Goal: Find specific page/section: Find specific page/section

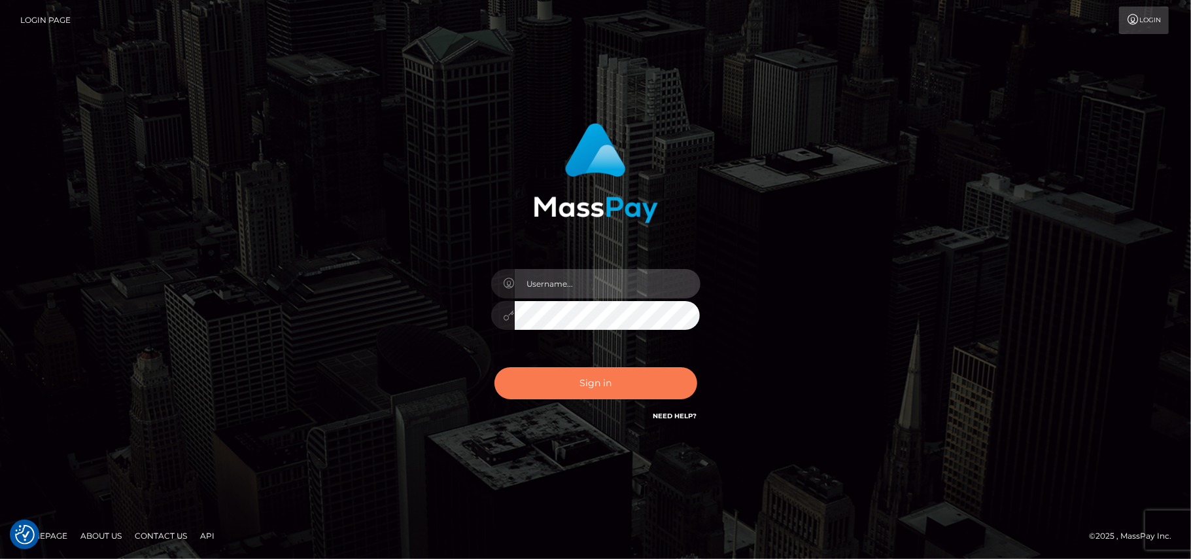
type input "[DOMAIN_NAME]"
click at [594, 385] on button "Sign in" at bounding box center [595, 383] width 203 height 32
type input "[DOMAIN_NAME]"
click at [613, 385] on button "Sign in" at bounding box center [595, 383] width 203 height 32
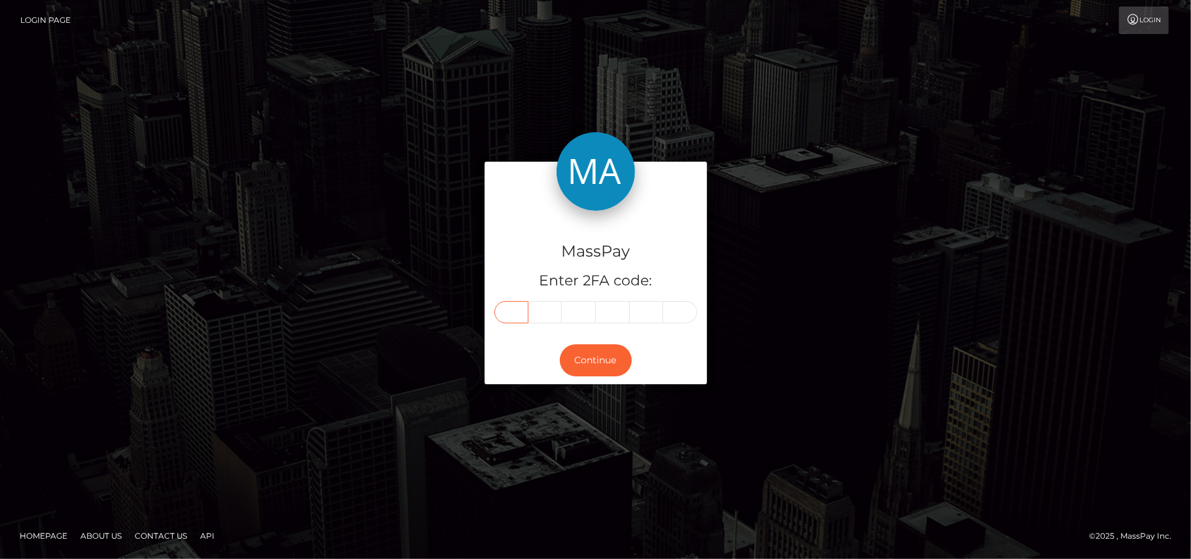
click at [523, 313] on input "text" at bounding box center [511, 312] width 34 height 22
type input "4"
type input "8"
type input "9"
type input "4"
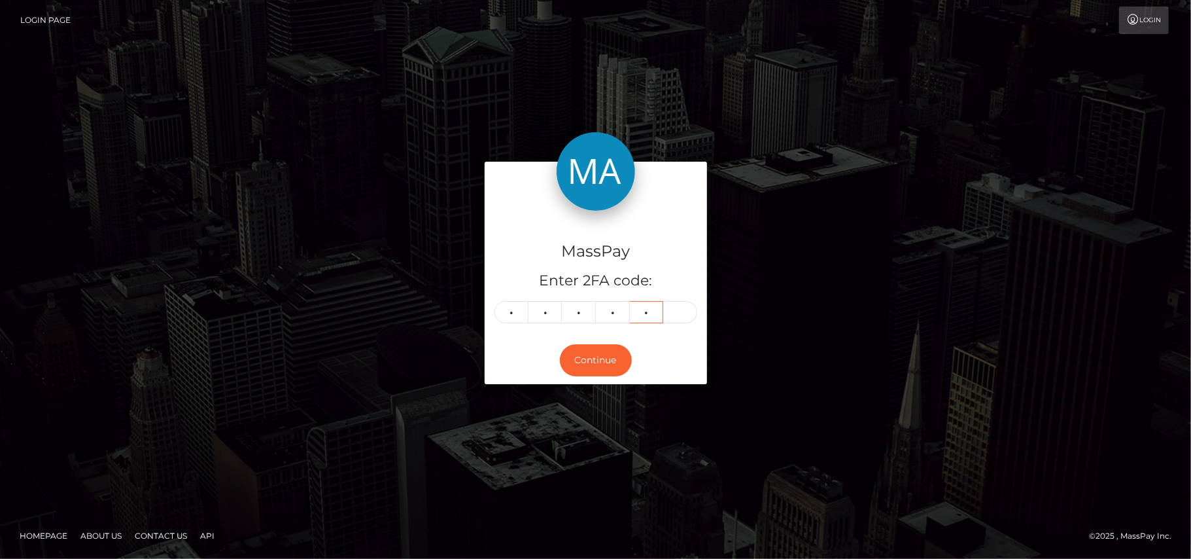
type input "1"
type input "0"
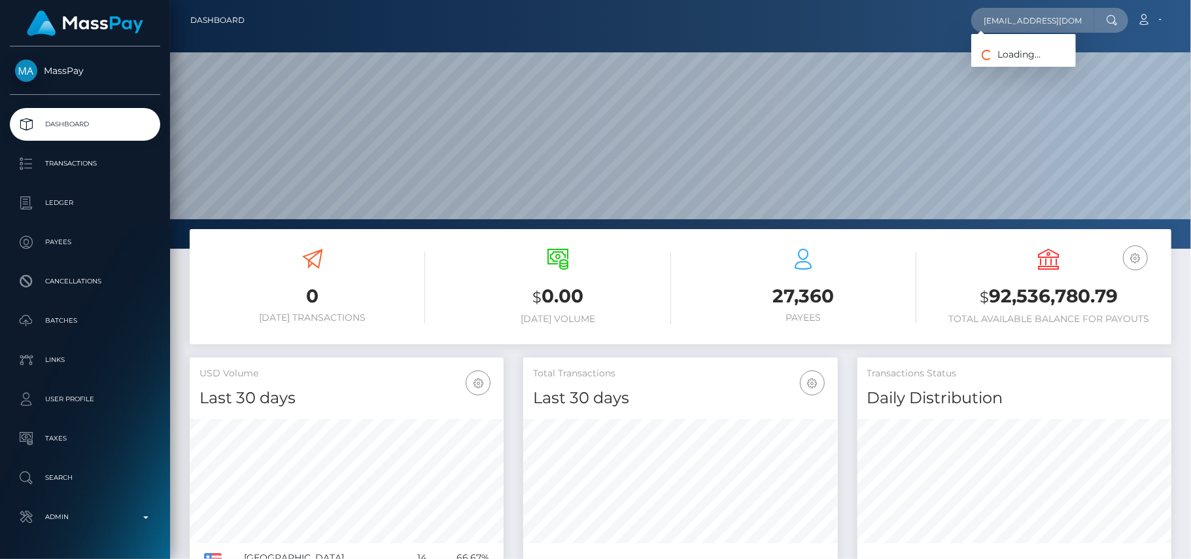
scroll to position [0, 7]
type input "birthingcrowd@gmail.com"
click at [1008, 74] on link "Billie Jay Christie" at bounding box center [1023, 68] width 105 height 24
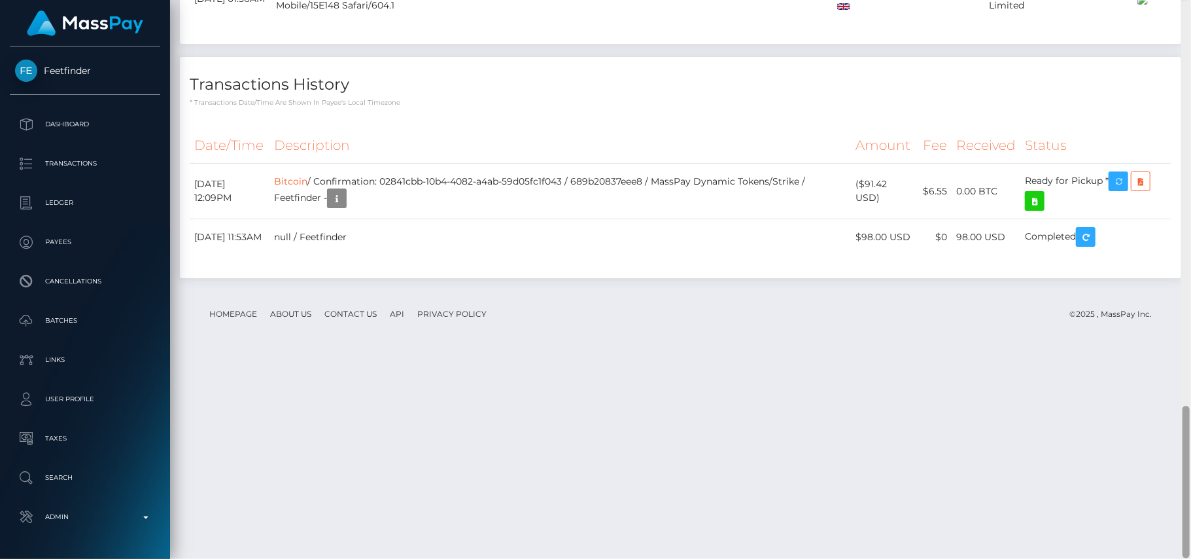
scroll to position [1485, 0]
drag, startPoint x: 1186, startPoint y: 167, endPoint x: 1190, endPoint y: 497, distance: 329.6
click at [1190, 497] on div at bounding box center [1186, 278] width 10 height 559
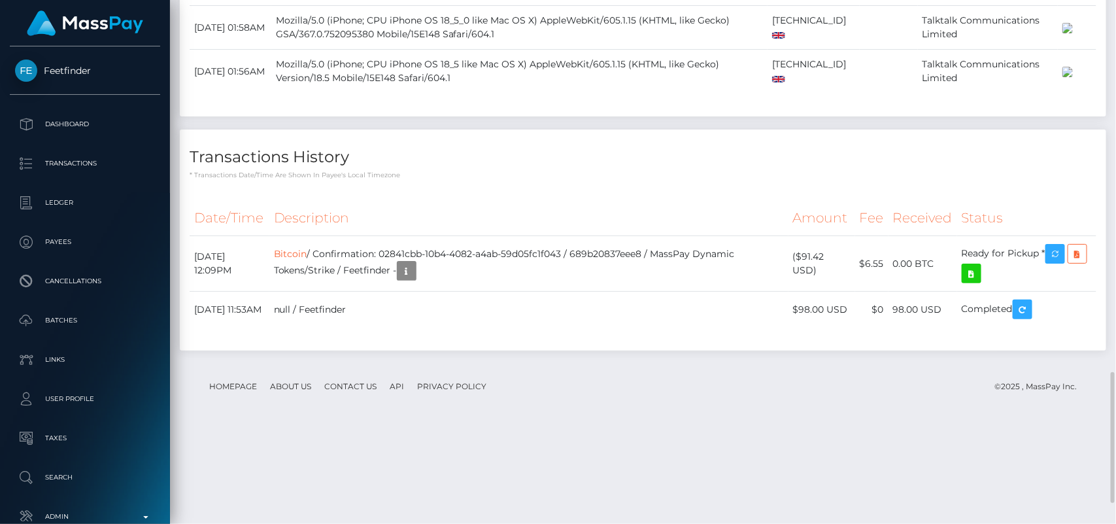
scroll to position [157, 289]
click at [897, 179] on div "Transactions History * Transactions date/time are shown in payee's local timezo…" at bounding box center [643, 154] width 927 height 50
click at [1059, 262] on icon "button" at bounding box center [1056, 253] width 16 height 16
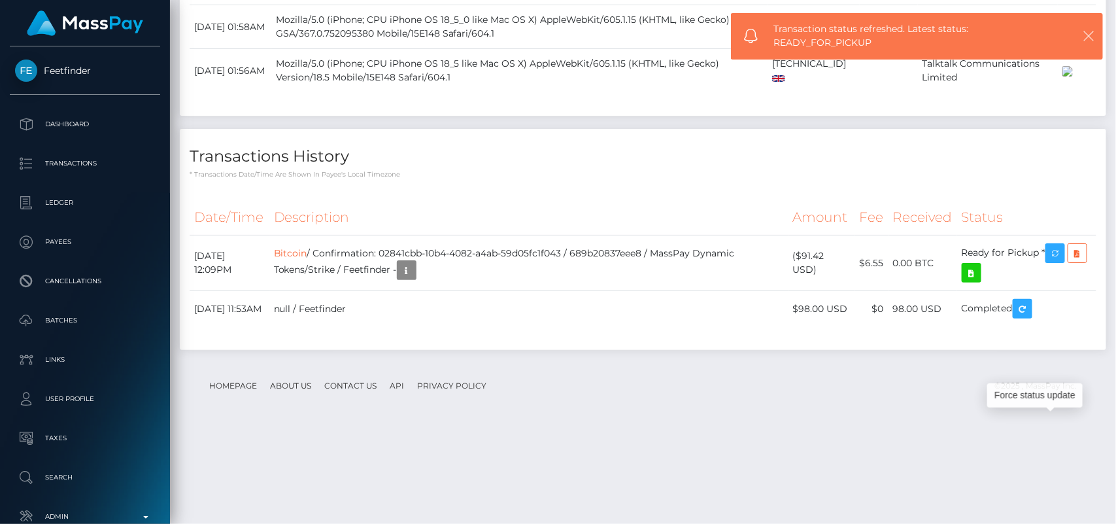
click at [1090, 41] on icon "button" at bounding box center [1088, 35] width 13 height 13
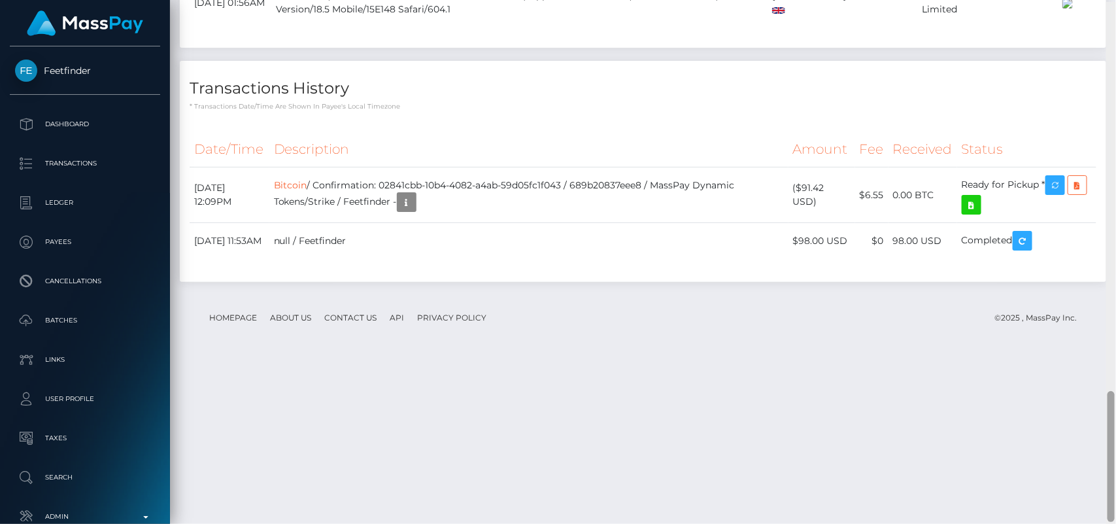
scroll to position [1555, 0]
drag, startPoint x: 1112, startPoint y: 399, endPoint x: 1112, endPoint y: 417, distance: 17.7
click at [1112, 417] on div at bounding box center [1111, 454] width 7 height 131
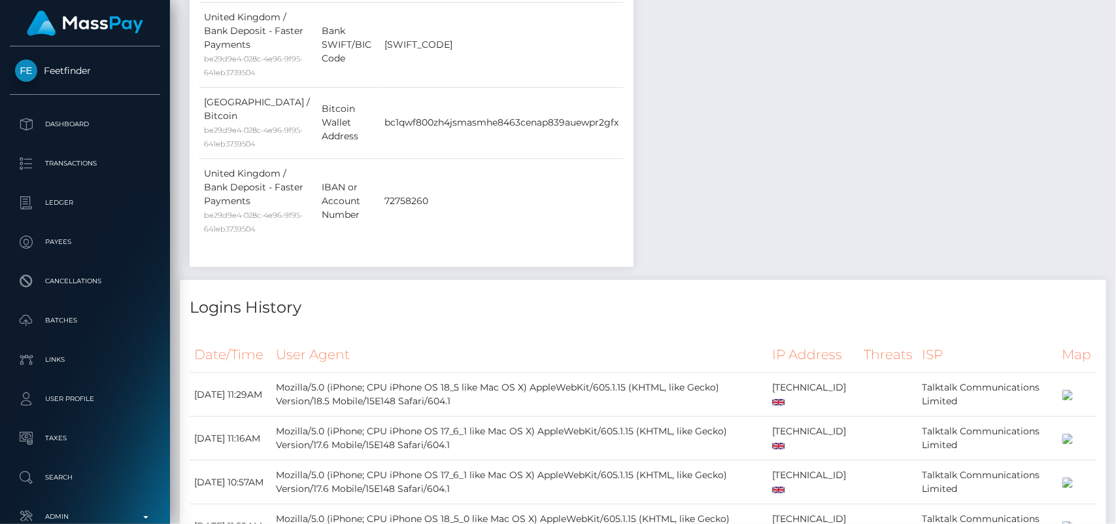
scroll to position [0, 0]
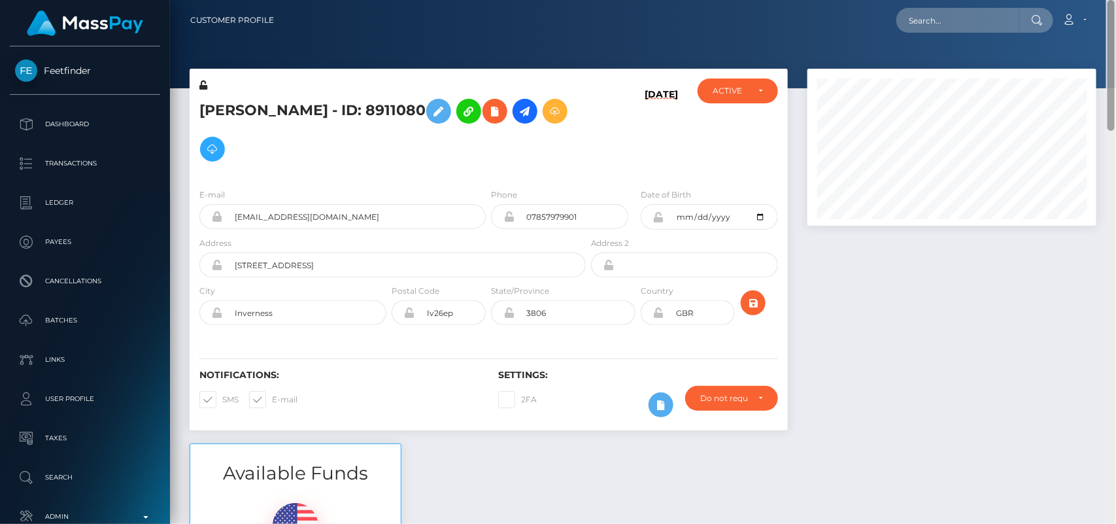
drag, startPoint x: 1110, startPoint y: 398, endPoint x: 1114, endPoint y: -48, distance: 445.4
click at [1114, 0] on html "Feetfinder Dashboard Transactions Ledger Payees Cancellations" at bounding box center [558, 262] width 1116 height 524
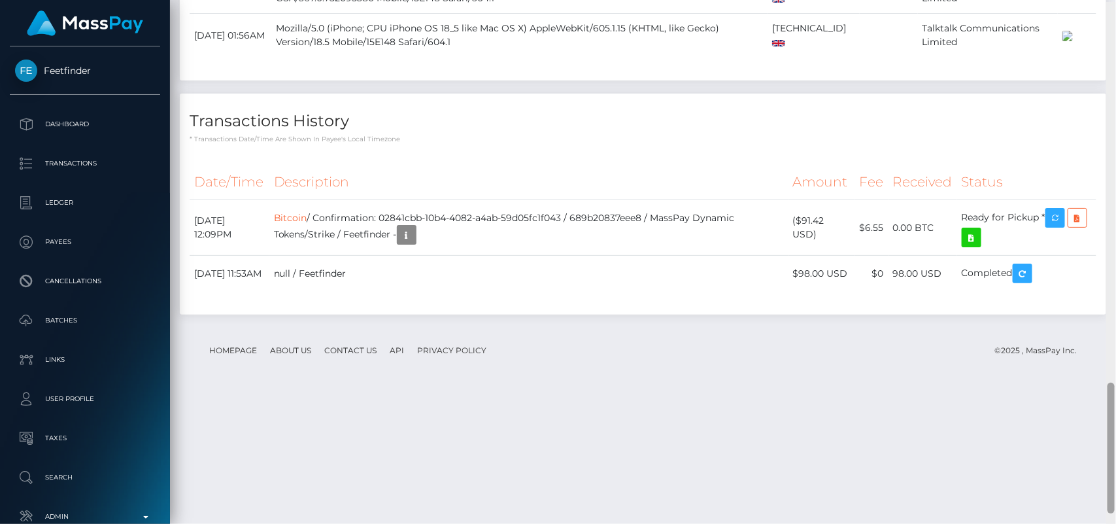
scroll to position [1523, 0]
drag, startPoint x: 1114, startPoint y: 103, endPoint x: 1116, endPoint y: 485, distance: 381.3
click at [1116, 485] on div at bounding box center [1112, 262] width 10 height 525
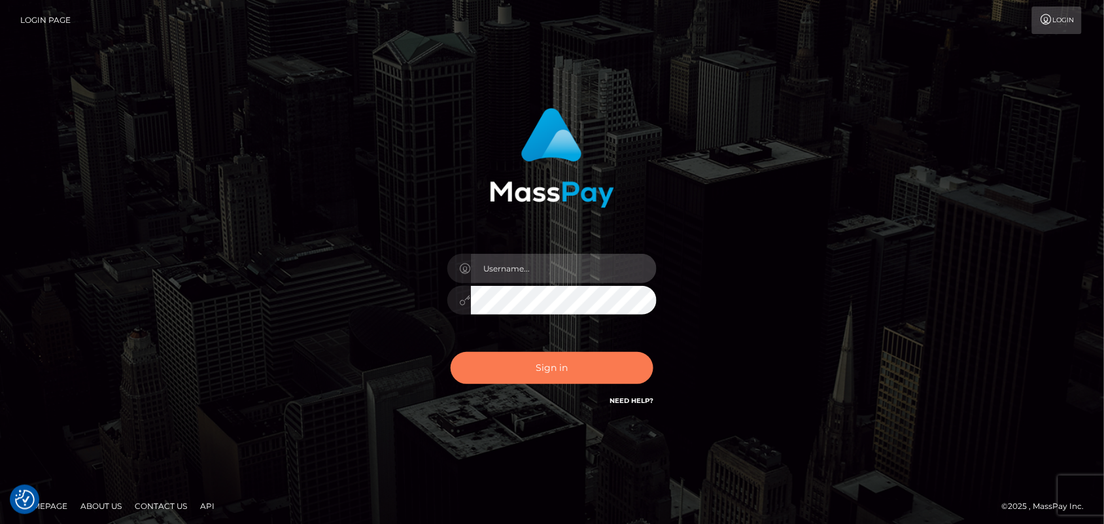
type input "Pk.es"
click at [589, 380] on button "Sign in" at bounding box center [552, 368] width 203 height 32
type input "[DOMAIN_NAME]"
click at [566, 370] on button "Sign in" at bounding box center [552, 368] width 203 height 32
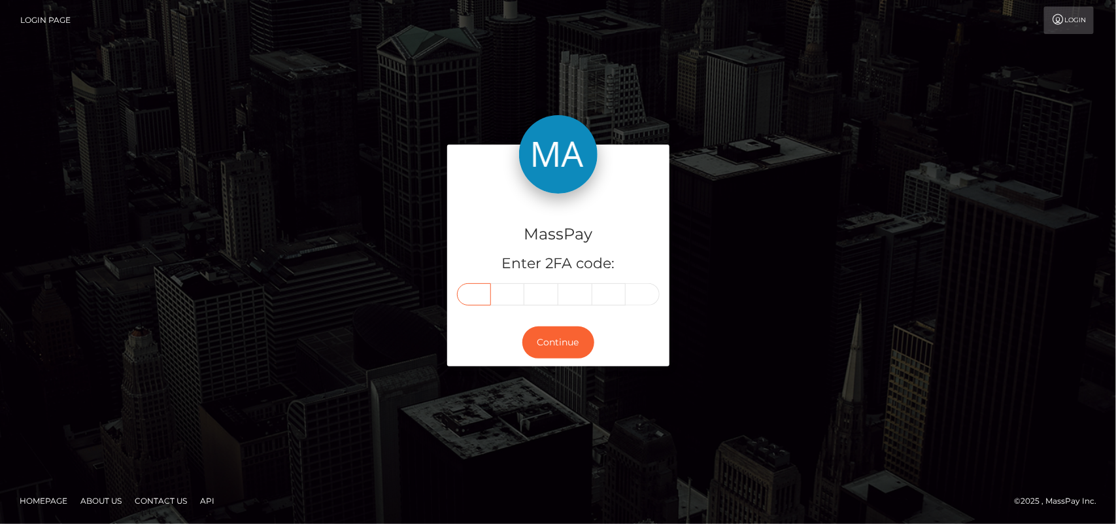
click at [474, 292] on input "text" at bounding box center [474, 294] width 34 height 22
type input "8"
type input "4"
type input "8"
type input "0"
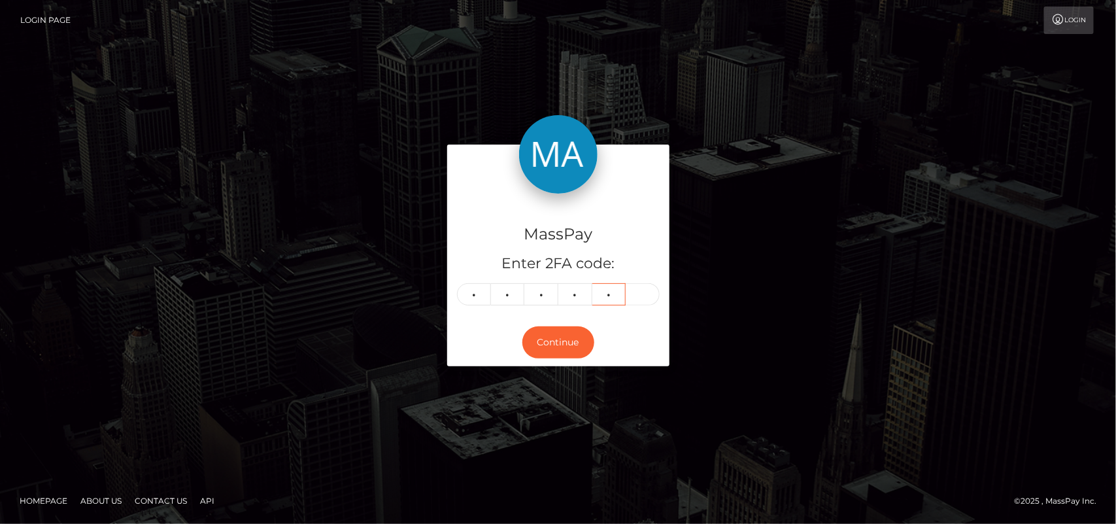
type input "1"
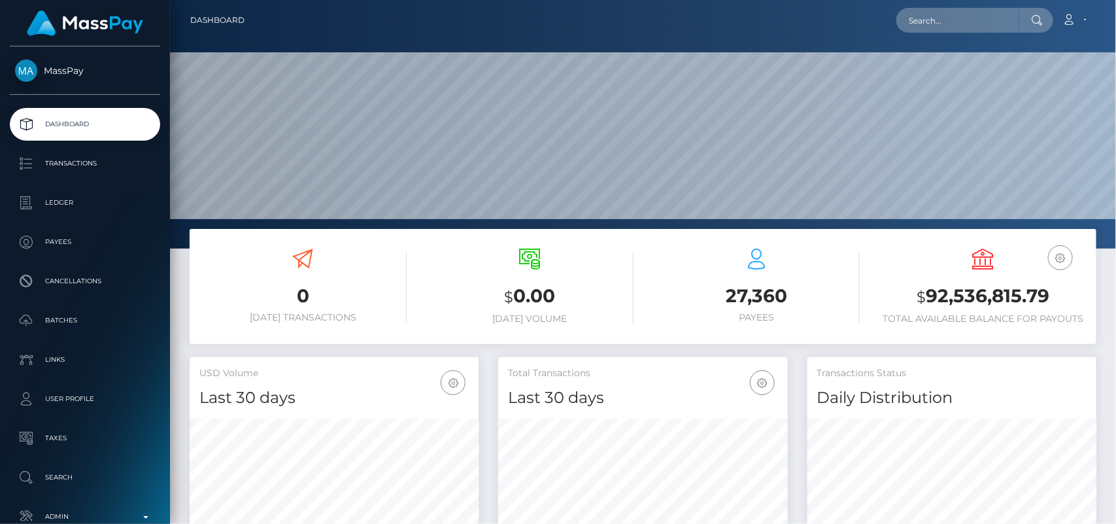
scroll to position [390, 289]
type input "bonny11@hotmail.it"
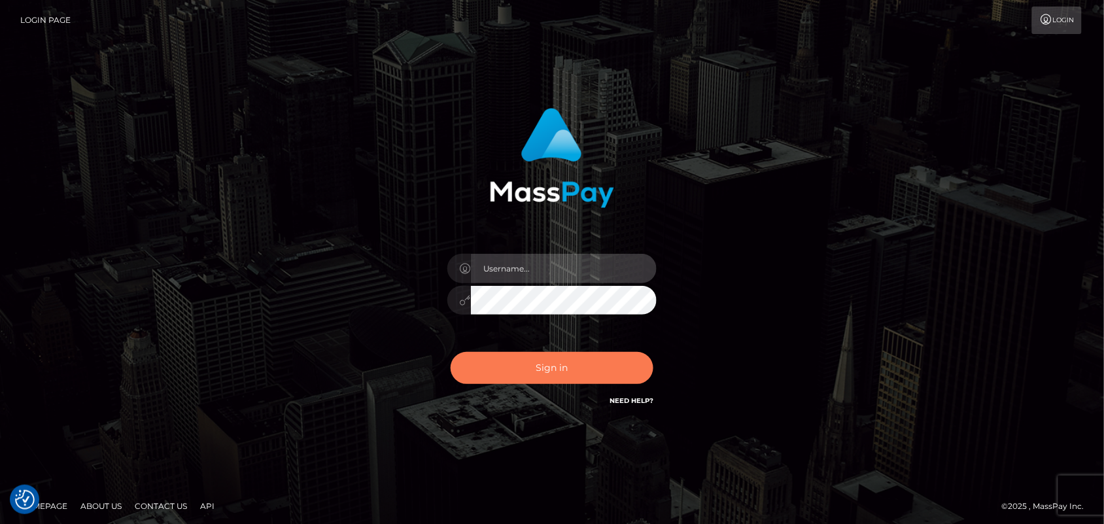
type input "[DOMAIN_NAME]"
click at [576, 374] on button "Sign in" at bounding box center [552, 368] width 203 height 32
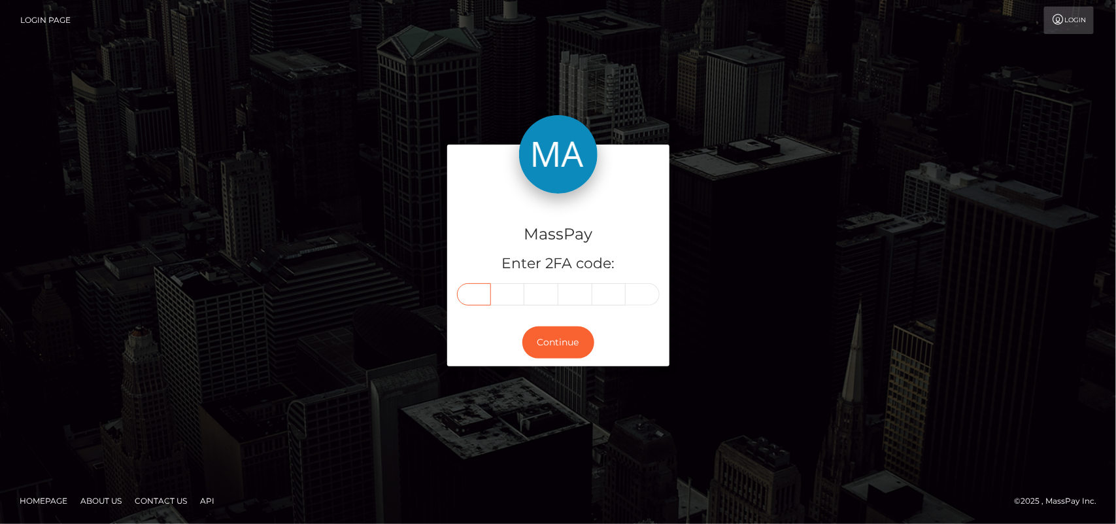
click at [476, 288] on input "text" at bounding box center [474, 294] width 34 height 22
type input "5"
type input "4"
type input "5"
type input "2"
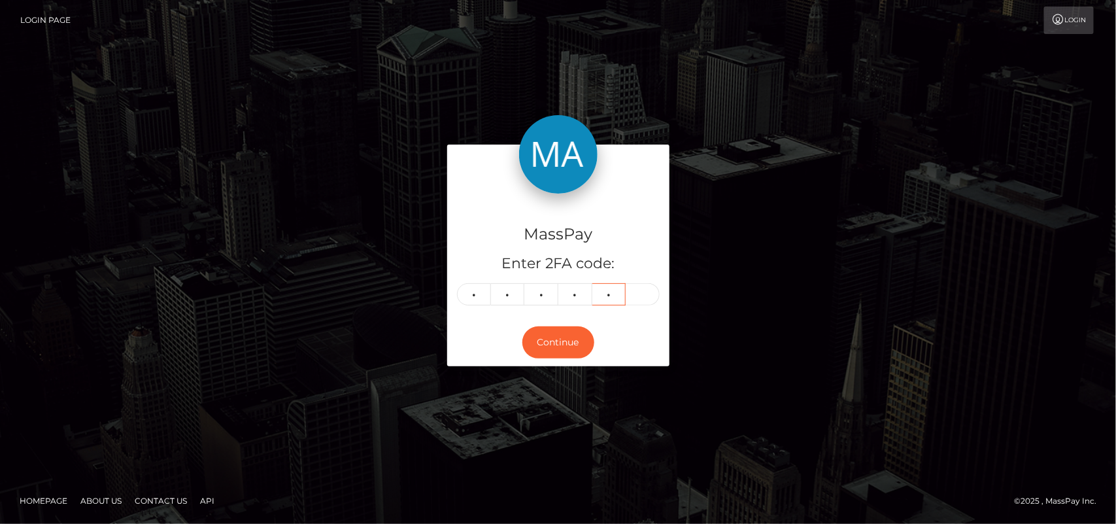
type input "3"
type input "7"
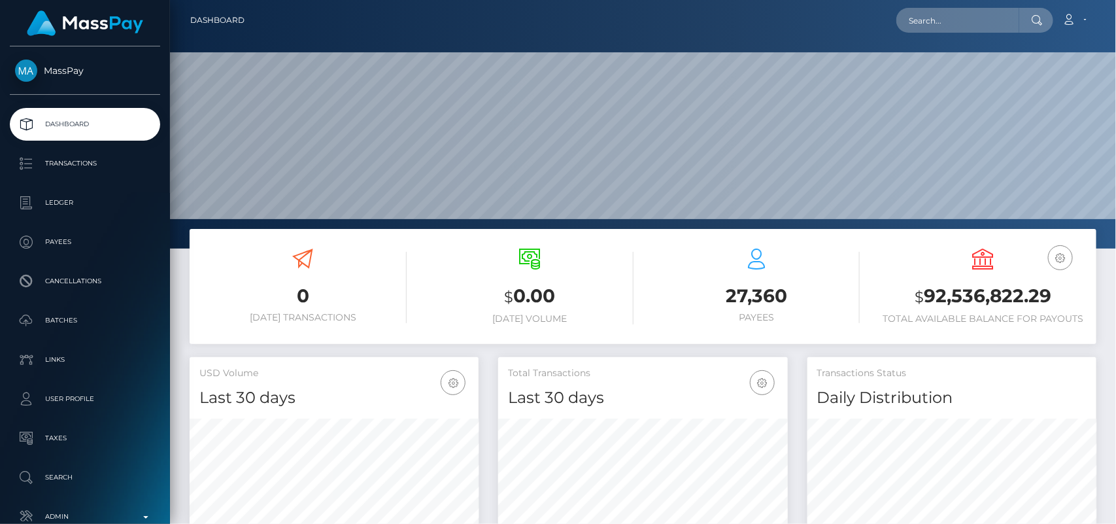
scroll to position [231, 289]
click at [938, 18] on input "text" at bounding box center [958, 20] width 123 height 25
paste input "magnificatul@yahoo.com"
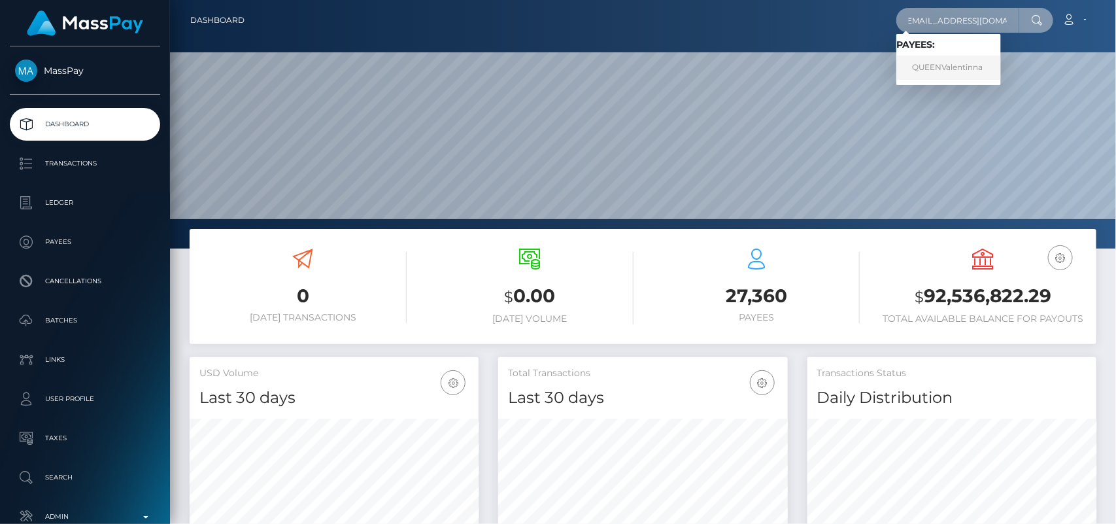
type input "magnificatul@yahoo.com"
click at [947, 75] on link "QUEENValentinna" at bounding box center [949, 68] width 105 height 24
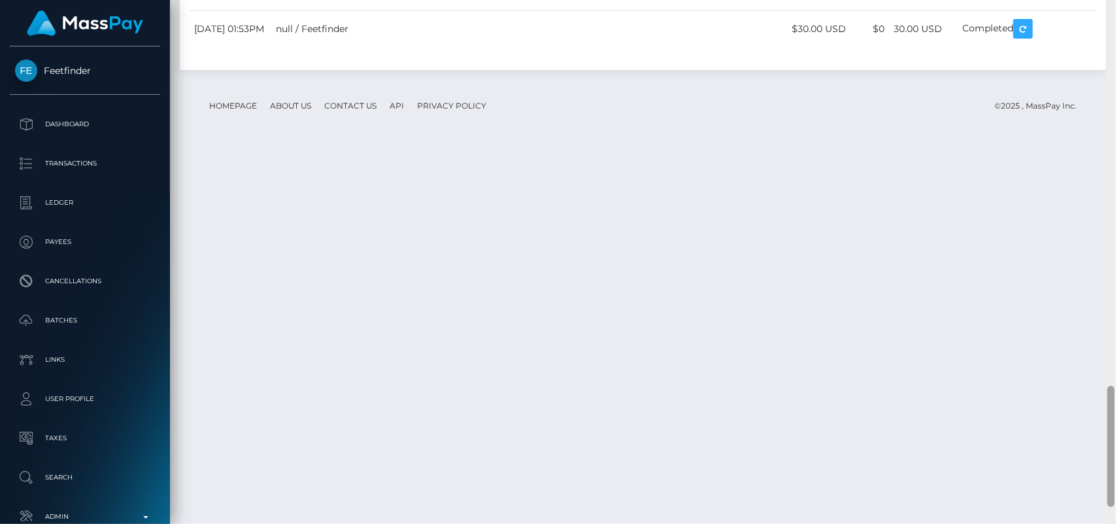
scroll to position [1684, 0]
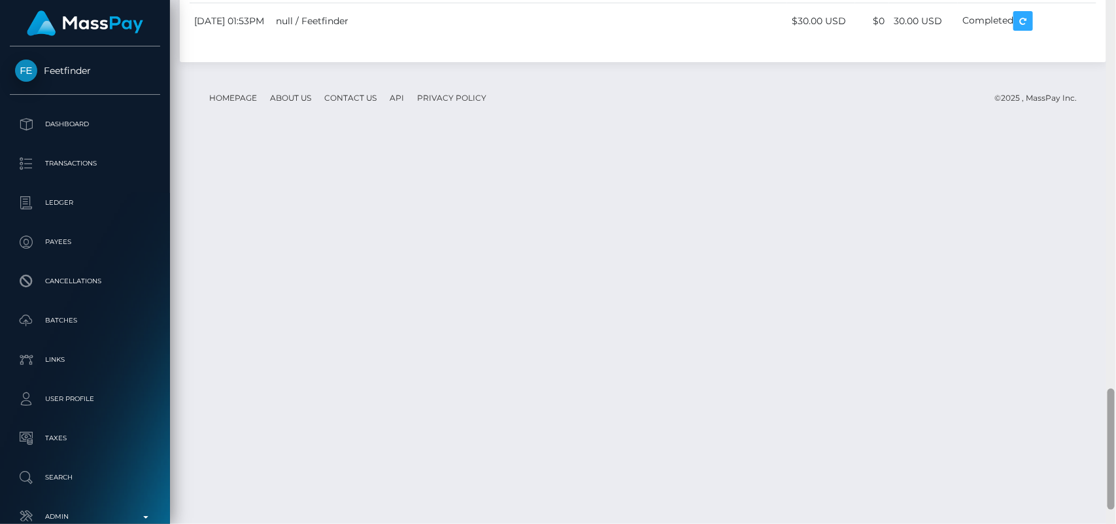
drag, startPoint x: 1112, startPoint y: 67, endPoint x: 1116, endPoint y: 419, distance: 352.5
click at [1116, 419] on div at bounding box center [1112, 262] width 10 height 525
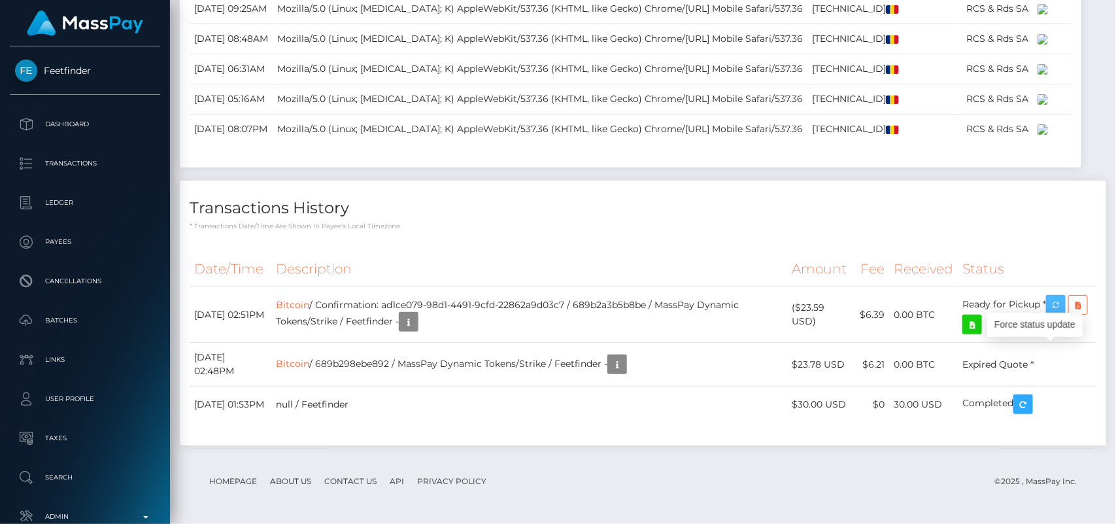
scroll to position [440, 0]
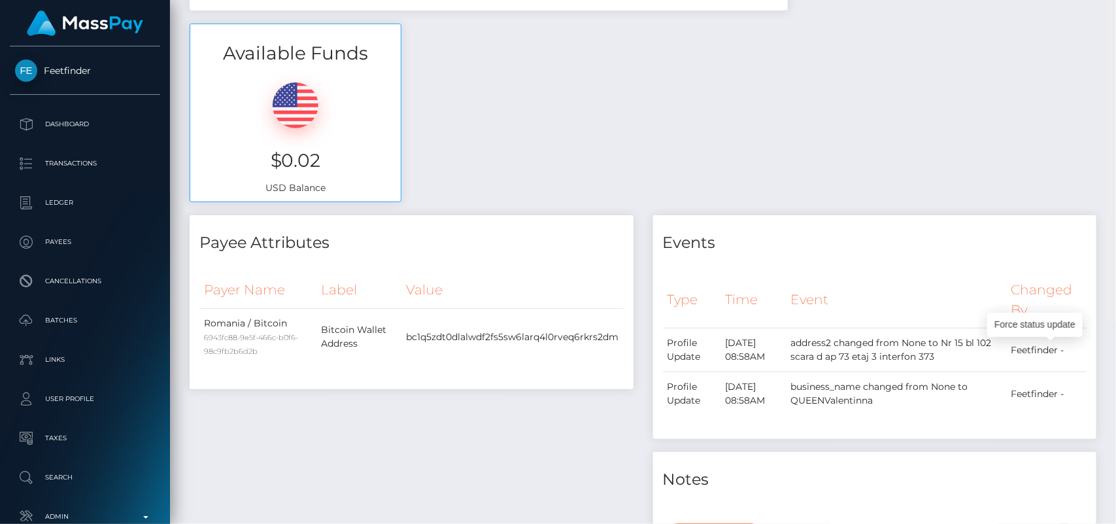
drag, startPoint x: 1109, startPoint y: 426, endPoint x: 1025, endPoint y: 8, distance: 426.8
click at [1025, 8] on div "Customer Profile Loading... Loading..." at bounding box center [643, 262] width 946 height 524
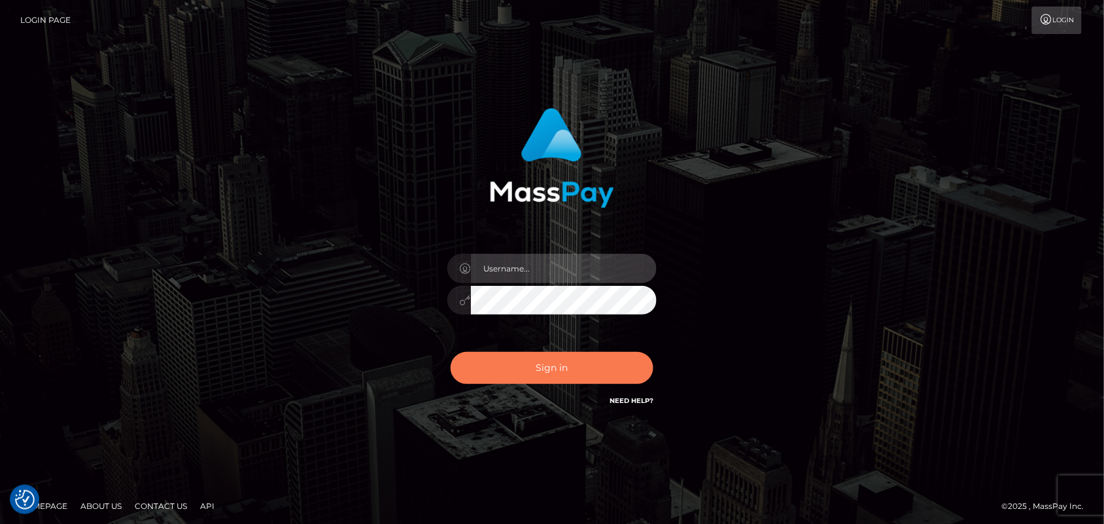
type input "[DOMAIN_NAME]"
click at [548, 362] on button "Sign in" at bounding box center [552, 368] width 203 height 32
type input "Pk.es"
click at [554, 370] on button "Sign in" at bounding box center [552, 368] width 203 height 32
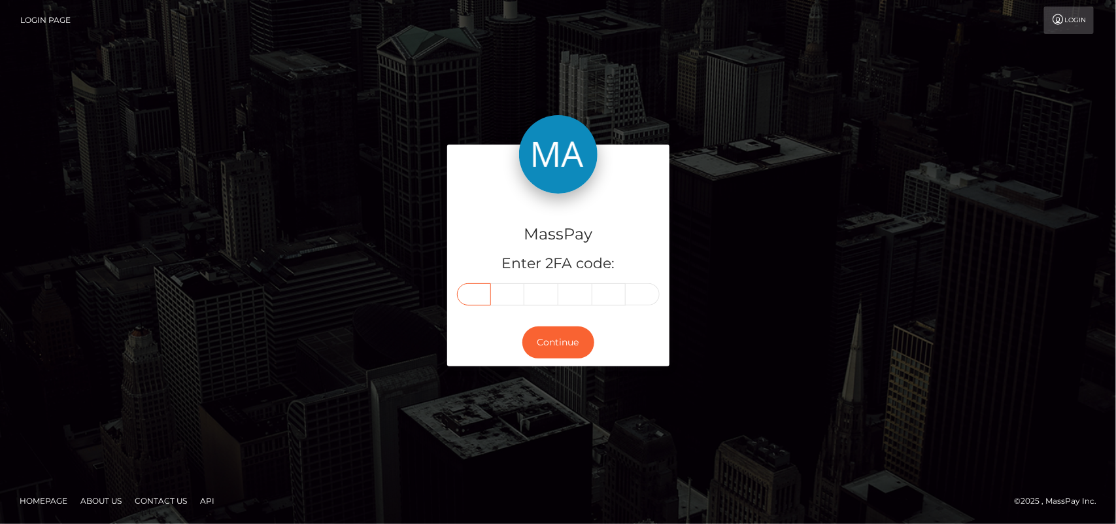
click at [464, 301] on input "text" at bounding box center [474, 294] width 34 height 22
type input "1"
type input "3"
type input "5"
type input "1"
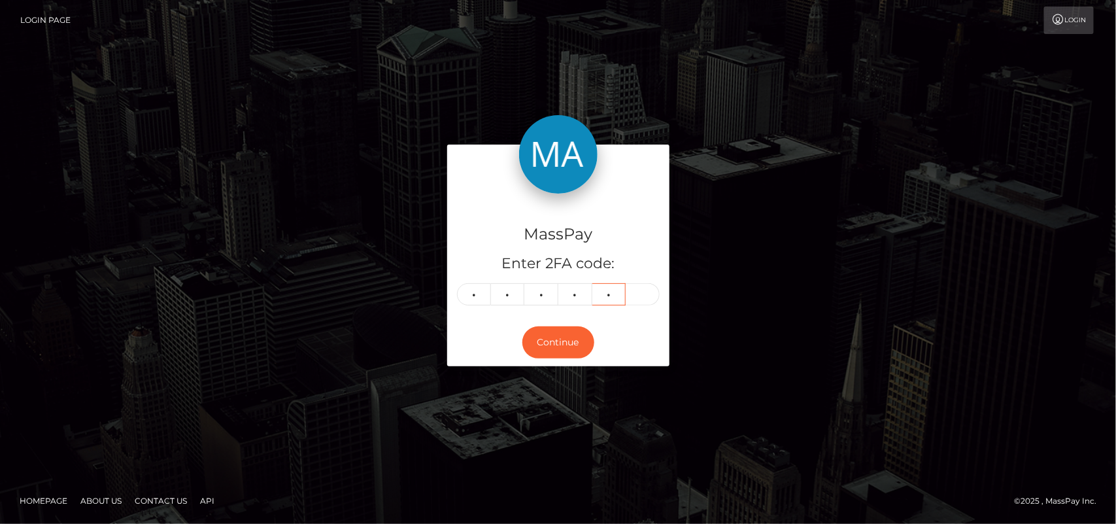
type input "6"
type input "9"
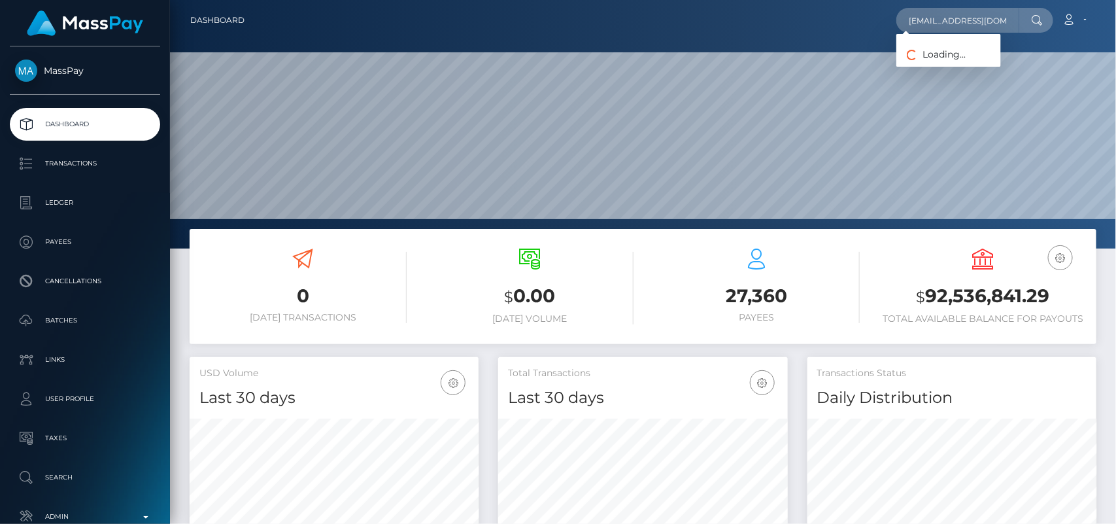
scroll to position [0, 5]
type input "[EMAIL_ADDRESS][DOMAIN_NAME]"
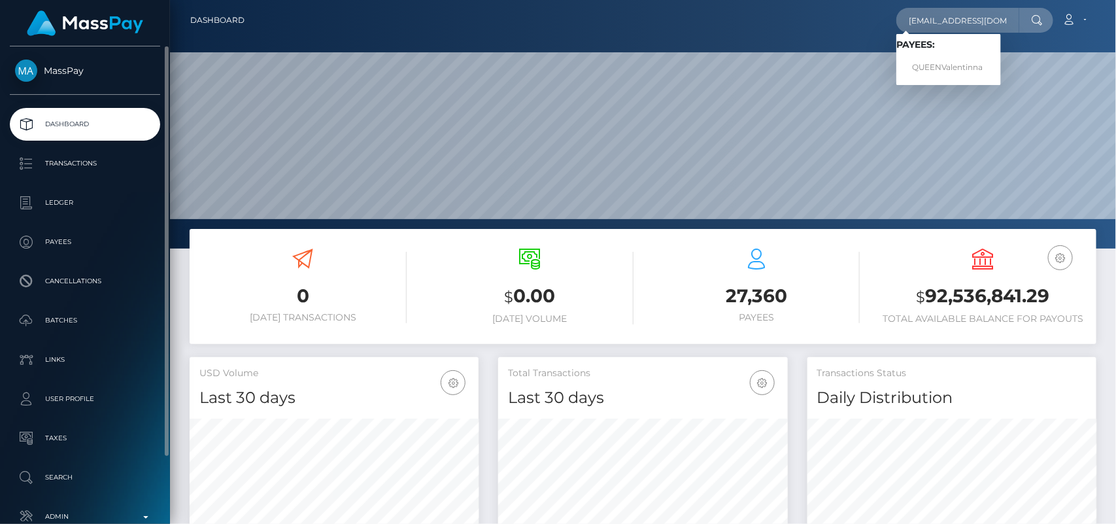
click at [152, 184] on ul "Dashboard Transactions Ledger Payees Cancellations Batches Links User Profile" at bounding box center [85, 320] width 170 height 425
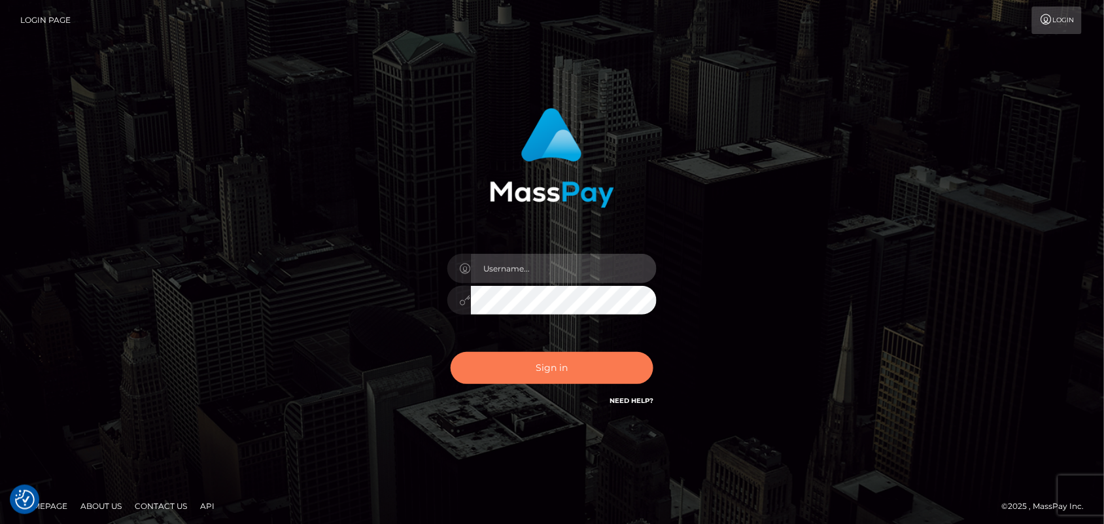
type input "[DOMAIN_NAME]"
click at [545, 376] on button "Sign in" at bounding box center [552, 368] width 203 height 32
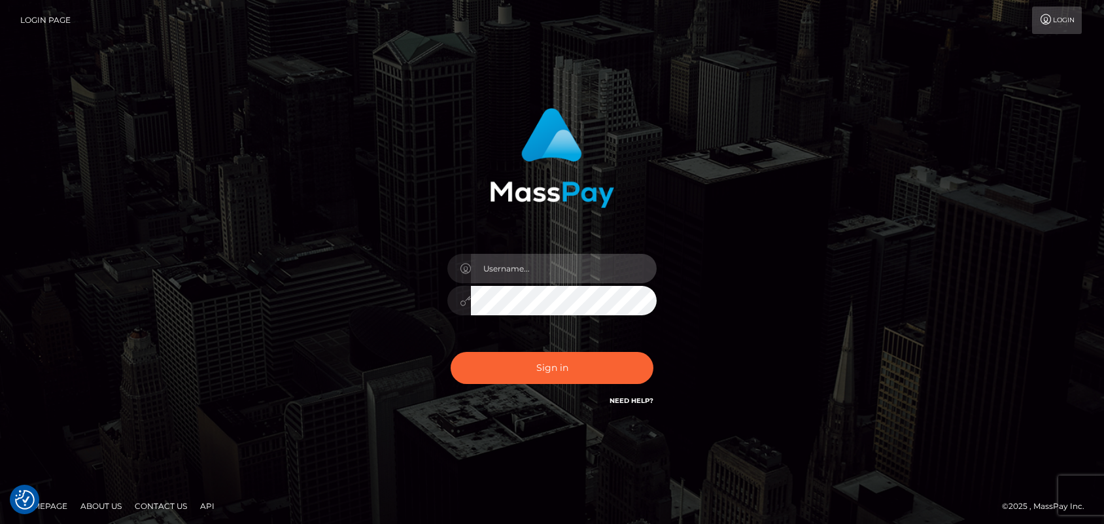
type input "[DOMAIN_NAME]"
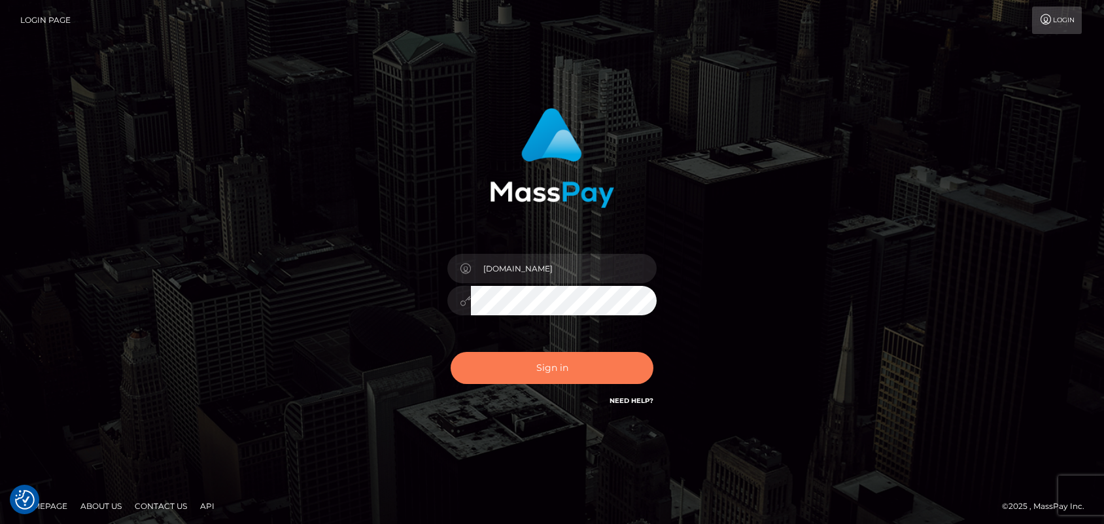
click at [551, 374] on button "Sign in" at bounding box center [552, 368] width 203 height 32
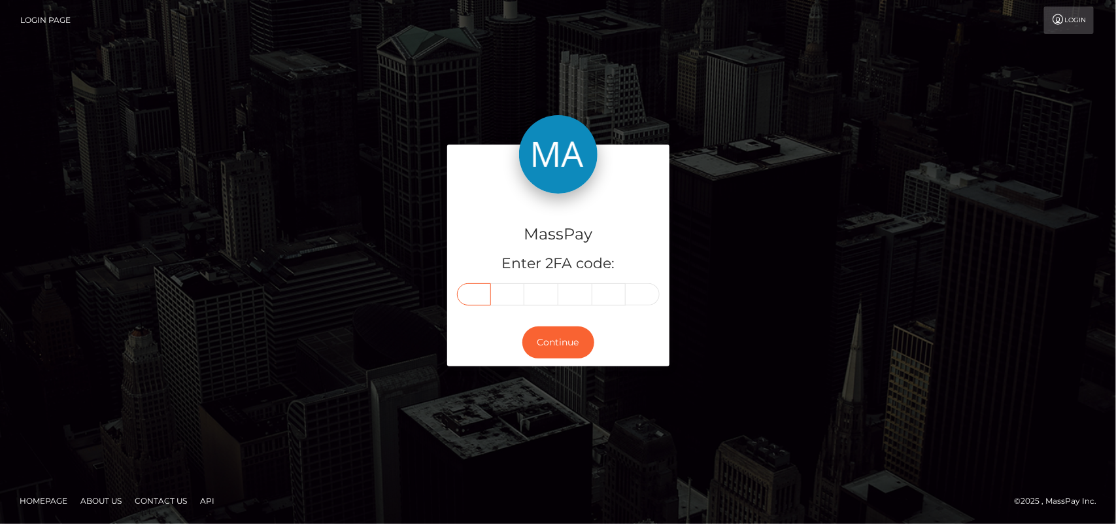
click at [478, 291] on input "text" at bounding box center [474, 294] width 34 height 22
type input "0"
type input "2"
type input "4"
type input "6"
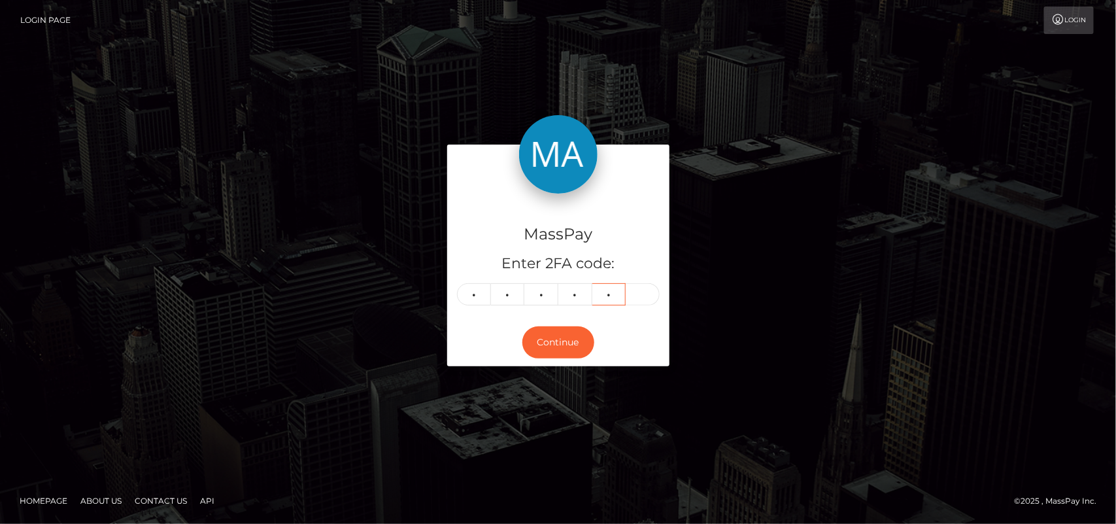
type input "6"
type input "8"
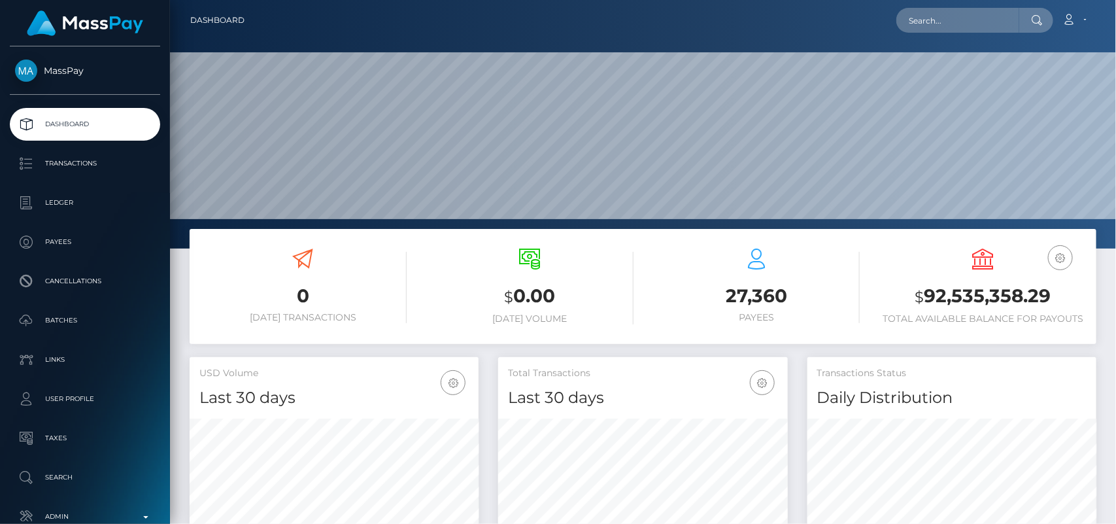
scroll to position [390, 289]
click at [943, 31] on input "text" at bounding box center [958, 20] width 123 height 25
paste input "[EMAIL_ADDRESS][DOMAIN_NAME]"
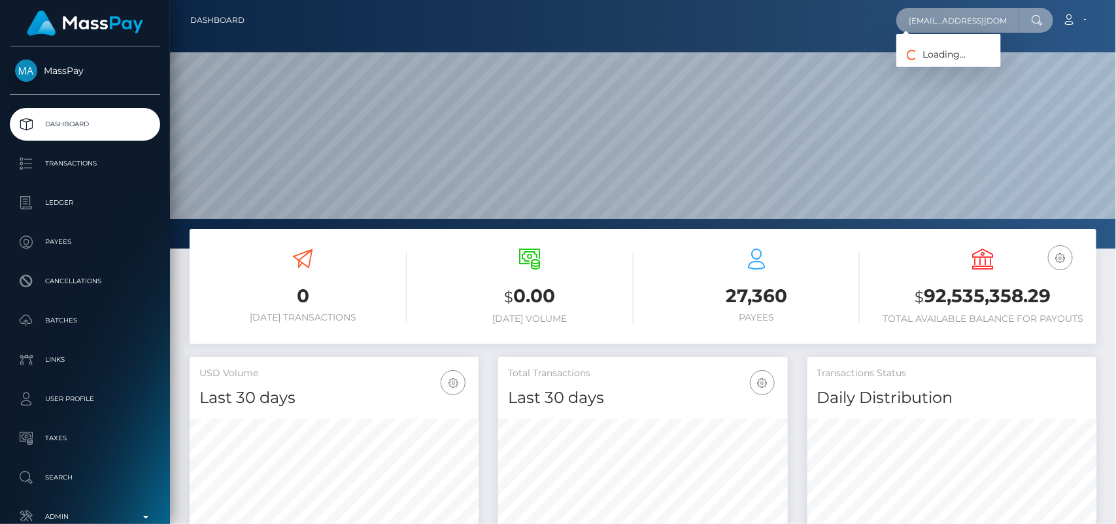
scroll to position [0, 9]
type input "[EMAIL_ADDRESS][DOMAIN_NAME]"
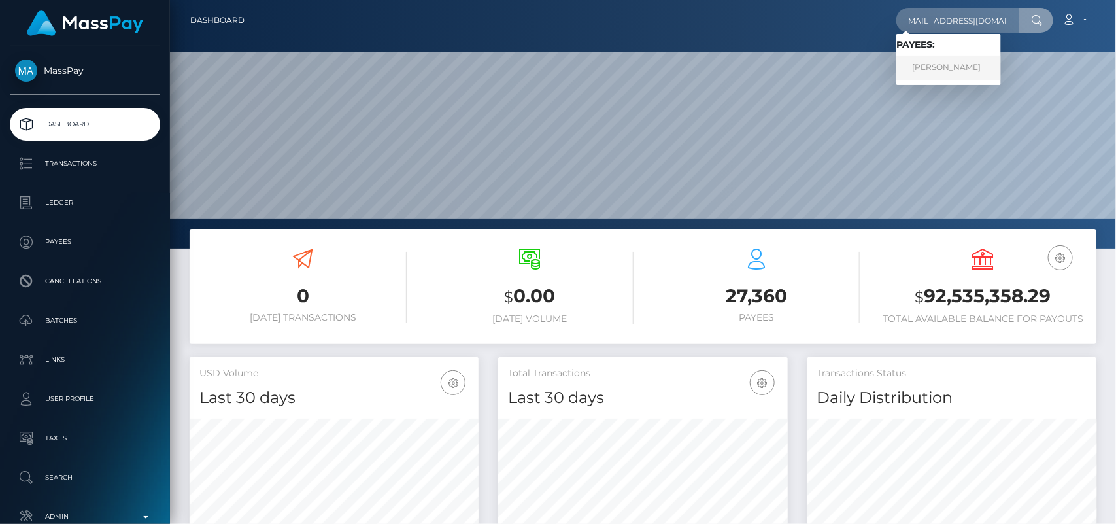
scroll to position [0, 0]
click at [911, 67] on link "[PERSON_NAME]" at bounding box center [949, 68] width 105 height 24
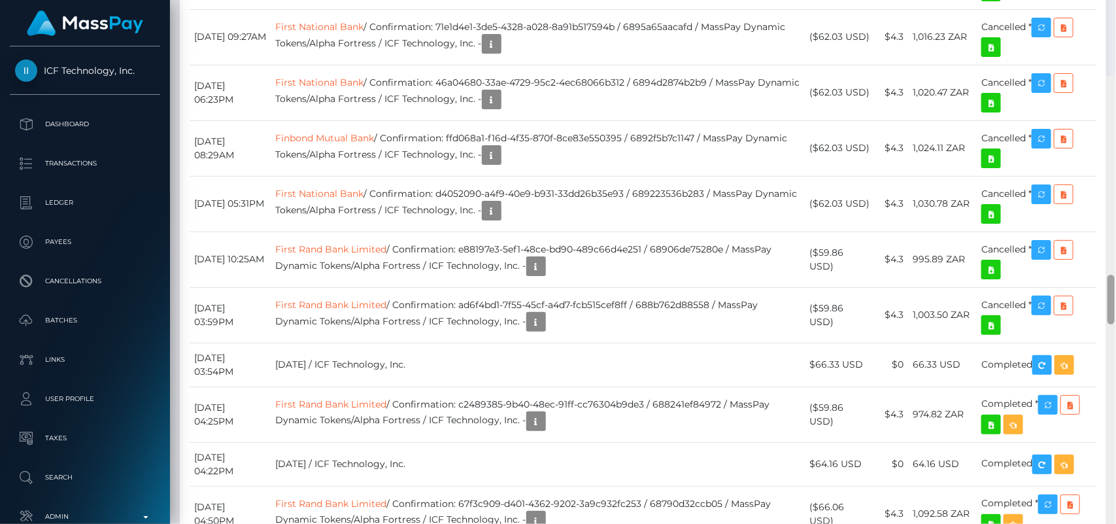
scroll to position [2113, 0]
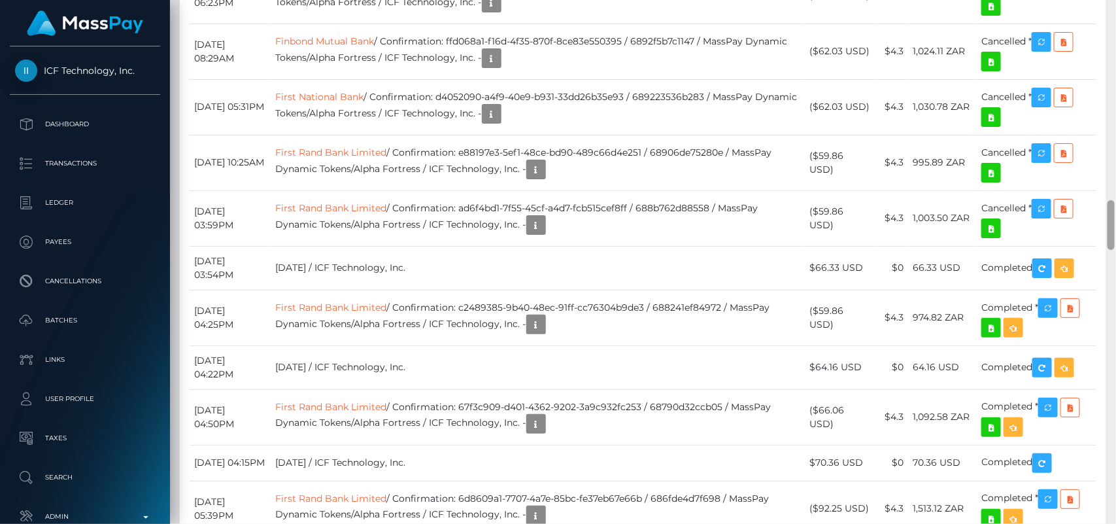
drag, startPoint x: 1112, startPoint y: 41, endPoint x: 1116, endPoint y: 223, distance: 181.8
click at [1116, 223] on div at bounding box center [1112, 262] width 10 height 525
